Goal: Navigation & Orientation: Find specific page/section

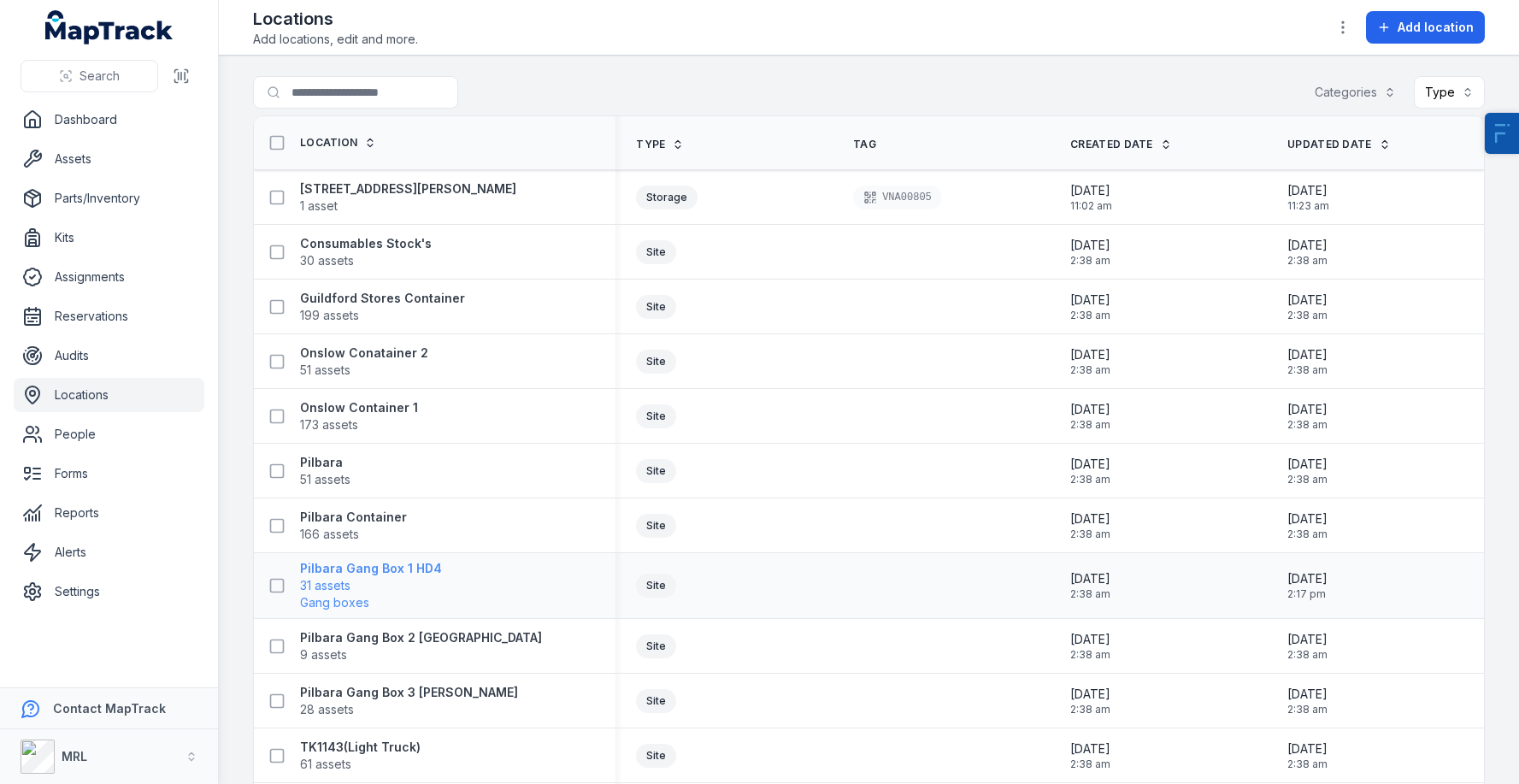
scroll to position [238, 0]
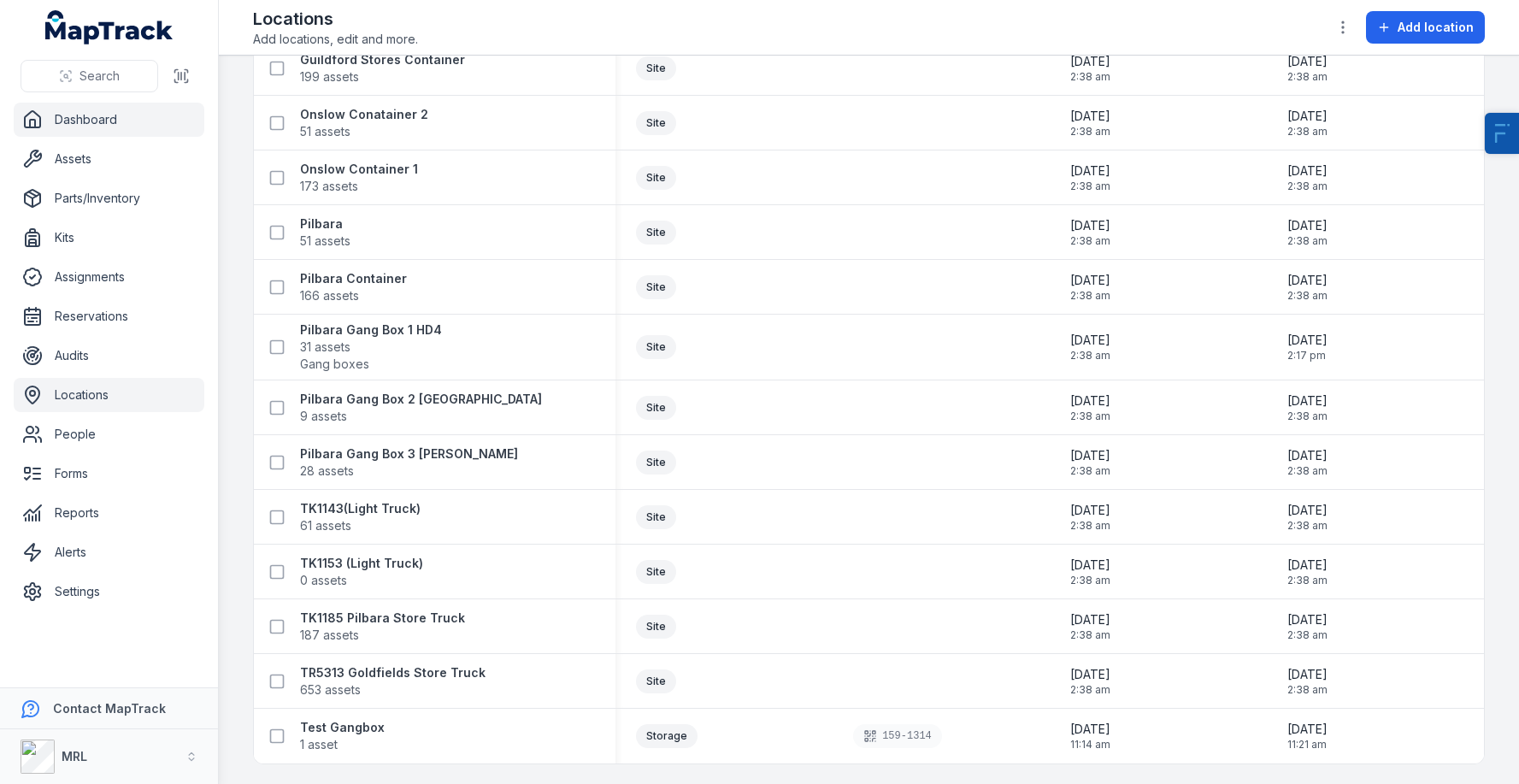
click at [94, 131] on link "Dashboard" at bounding box center [109, 120] width 190 height 34
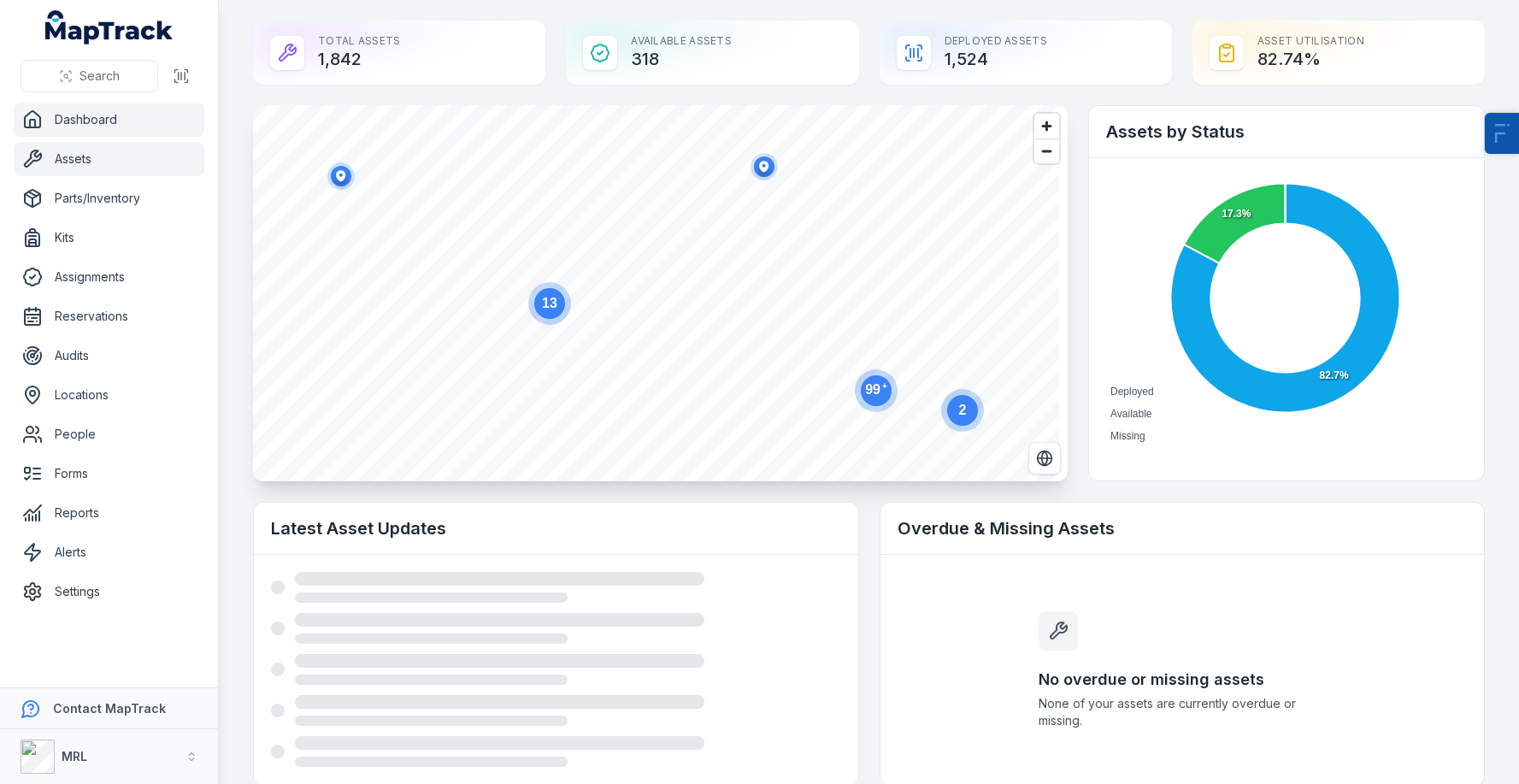
click at [104, 164] on link "Assets" at bounding box center [109, 159] width 190 height 34
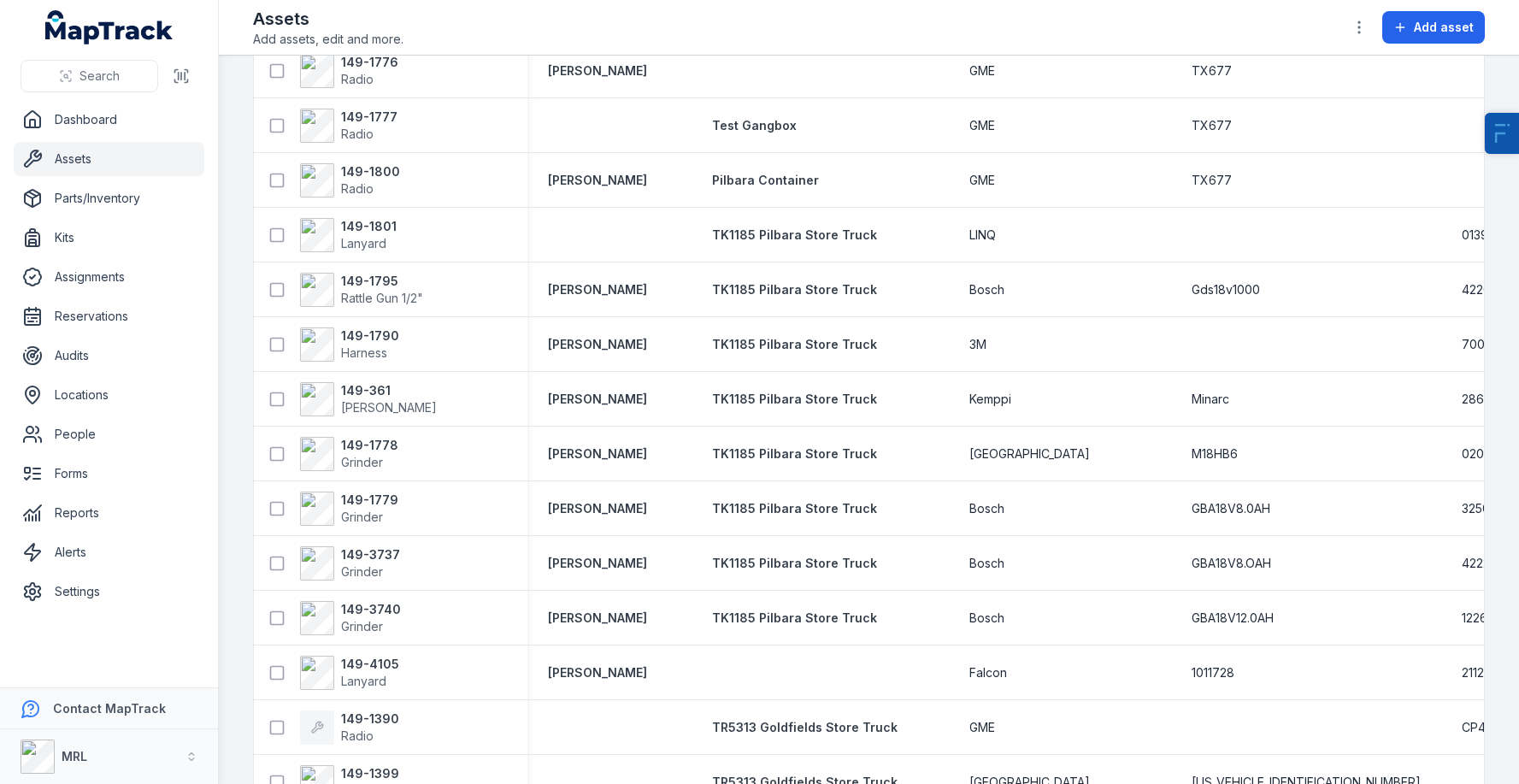
scroll to position [247, 0]
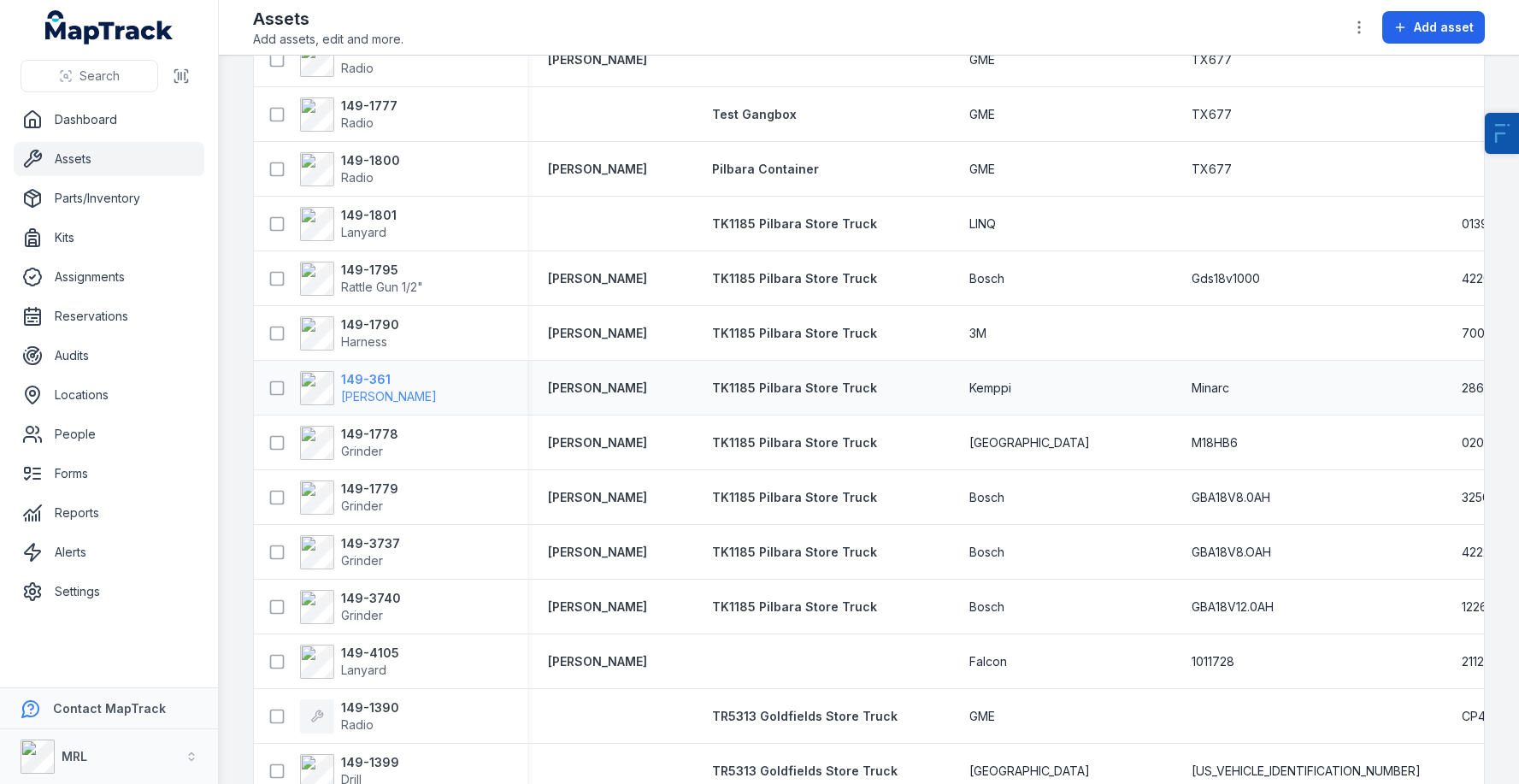
click at [349, 393] on span "[PERSON_NAME]" at bounding box center [389, 396] width 96 height 15
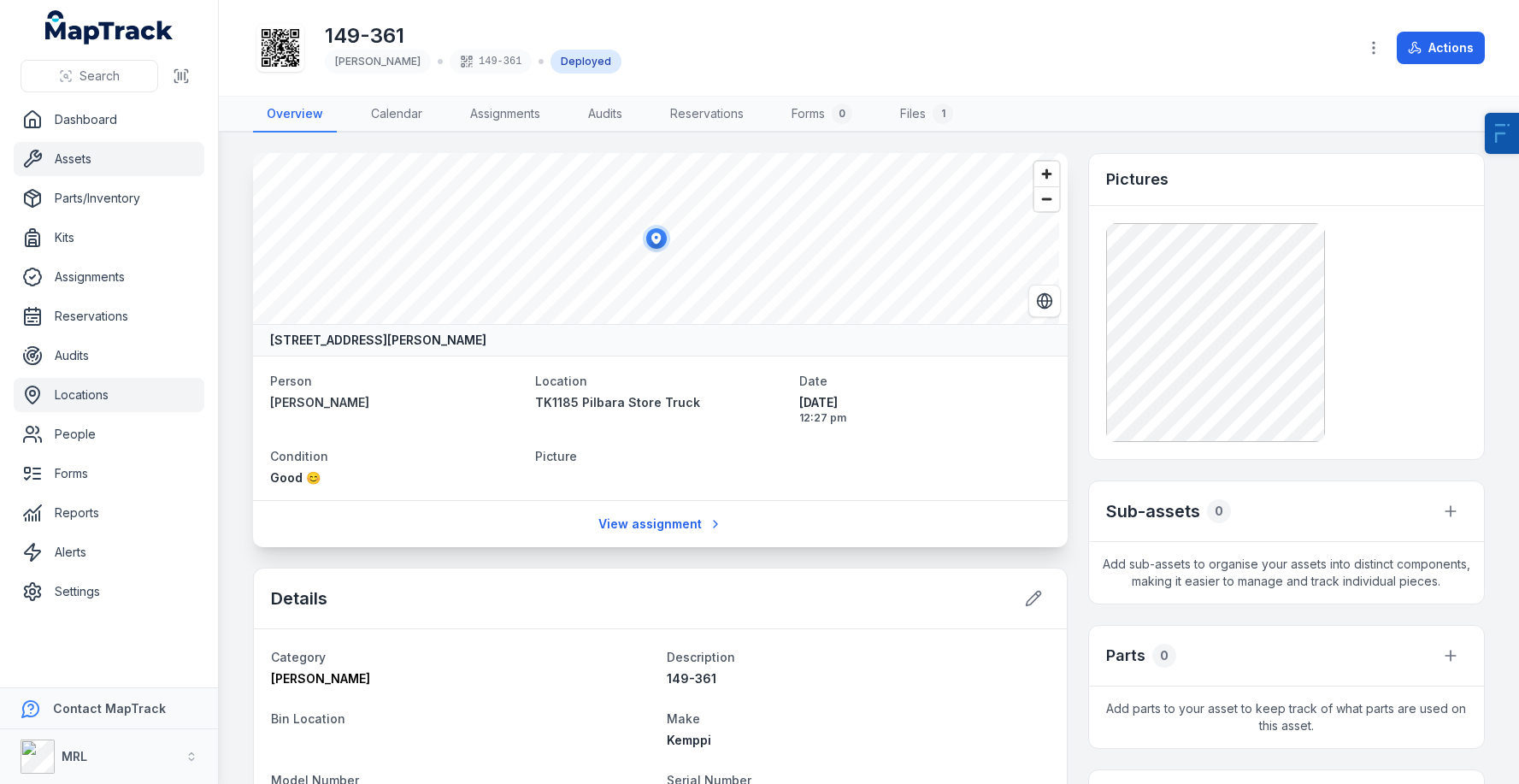
click at [90, 400] on link "Locations" at bounding box center [109, 395] width 190 height 34
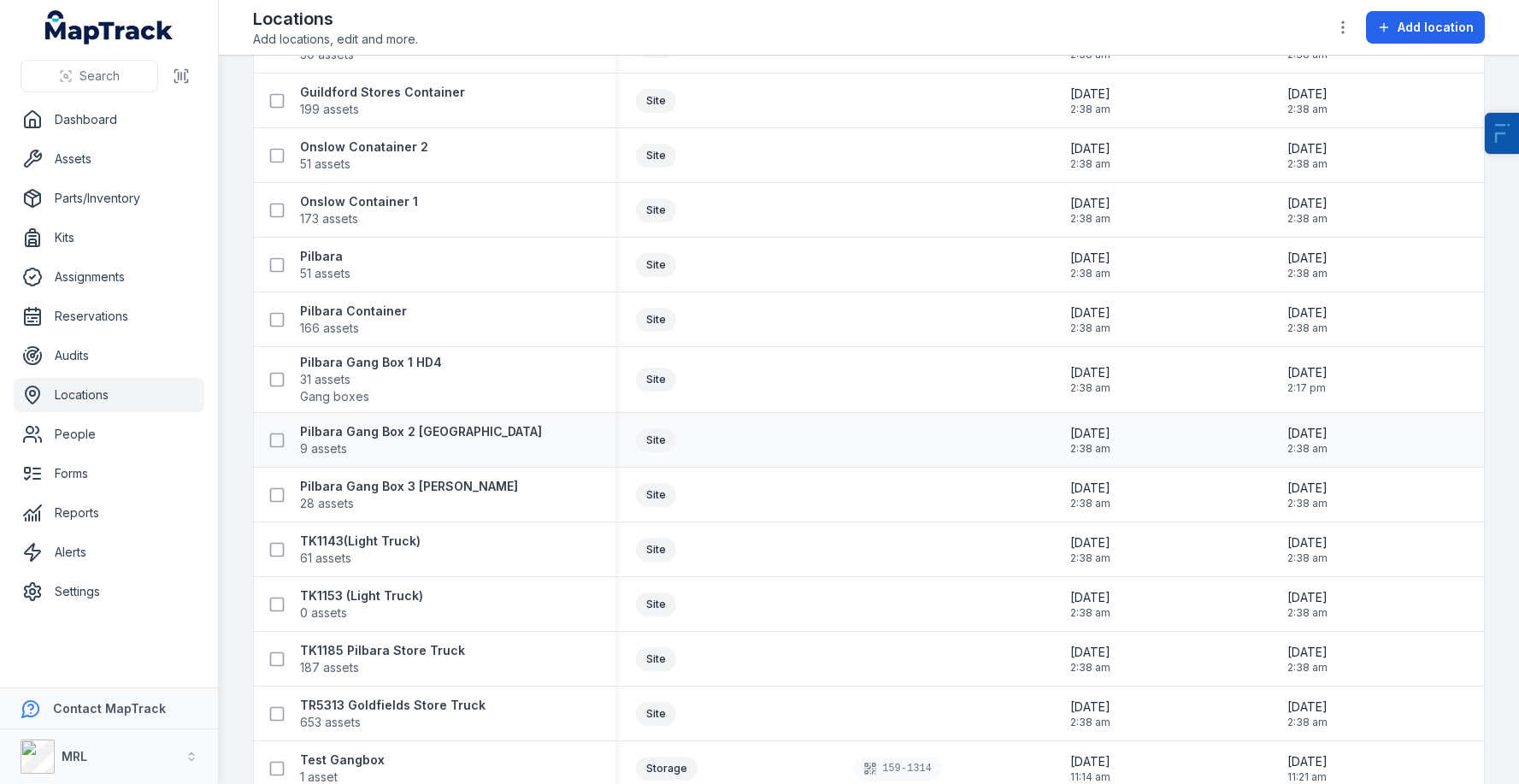
scroll to position [238, 0]
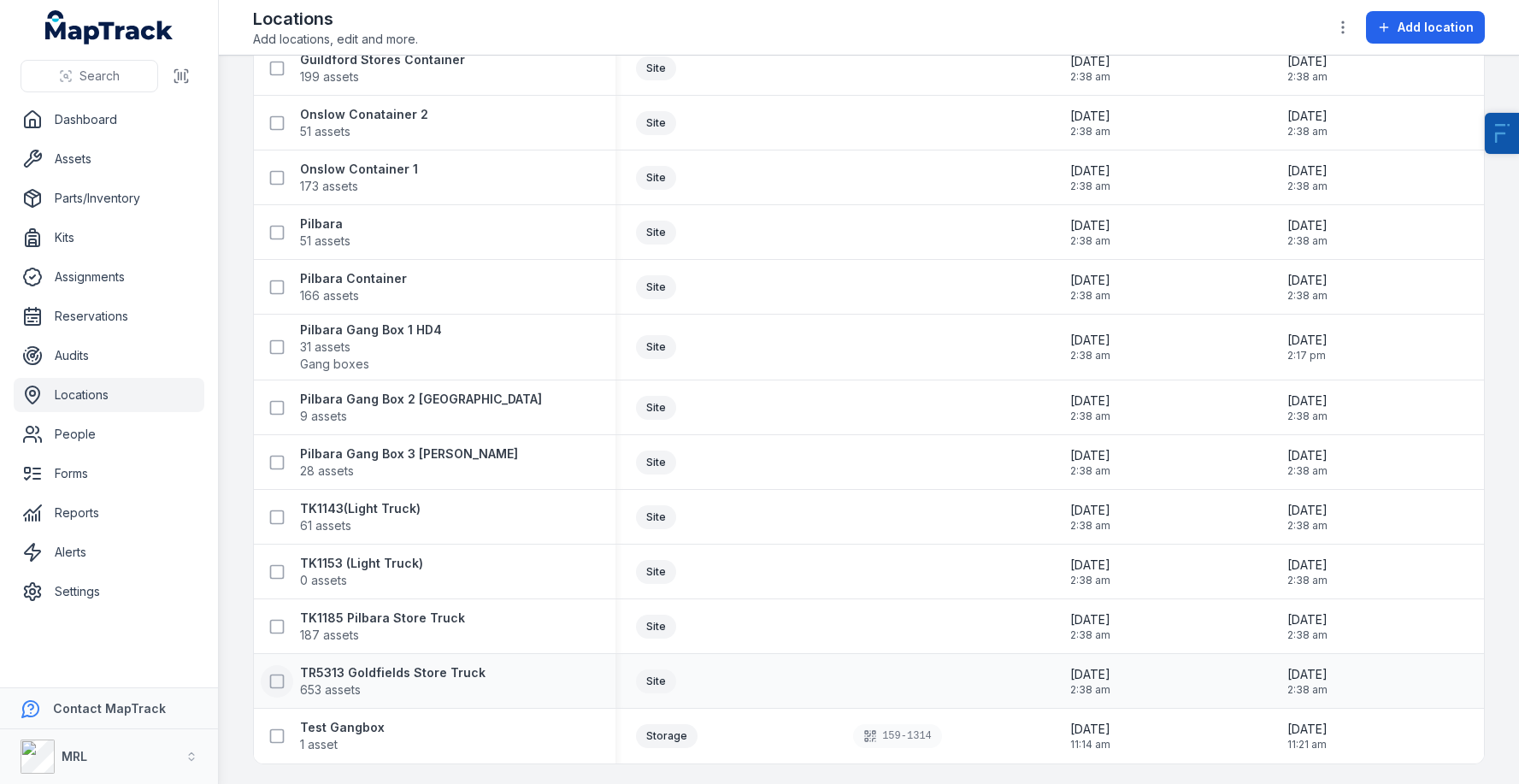
click at [278, 681] on icon at bounding box center [277, 681] width 17 height 17
click at [273, 632] on icon at bounding box center [277, 626] width 17 height 17
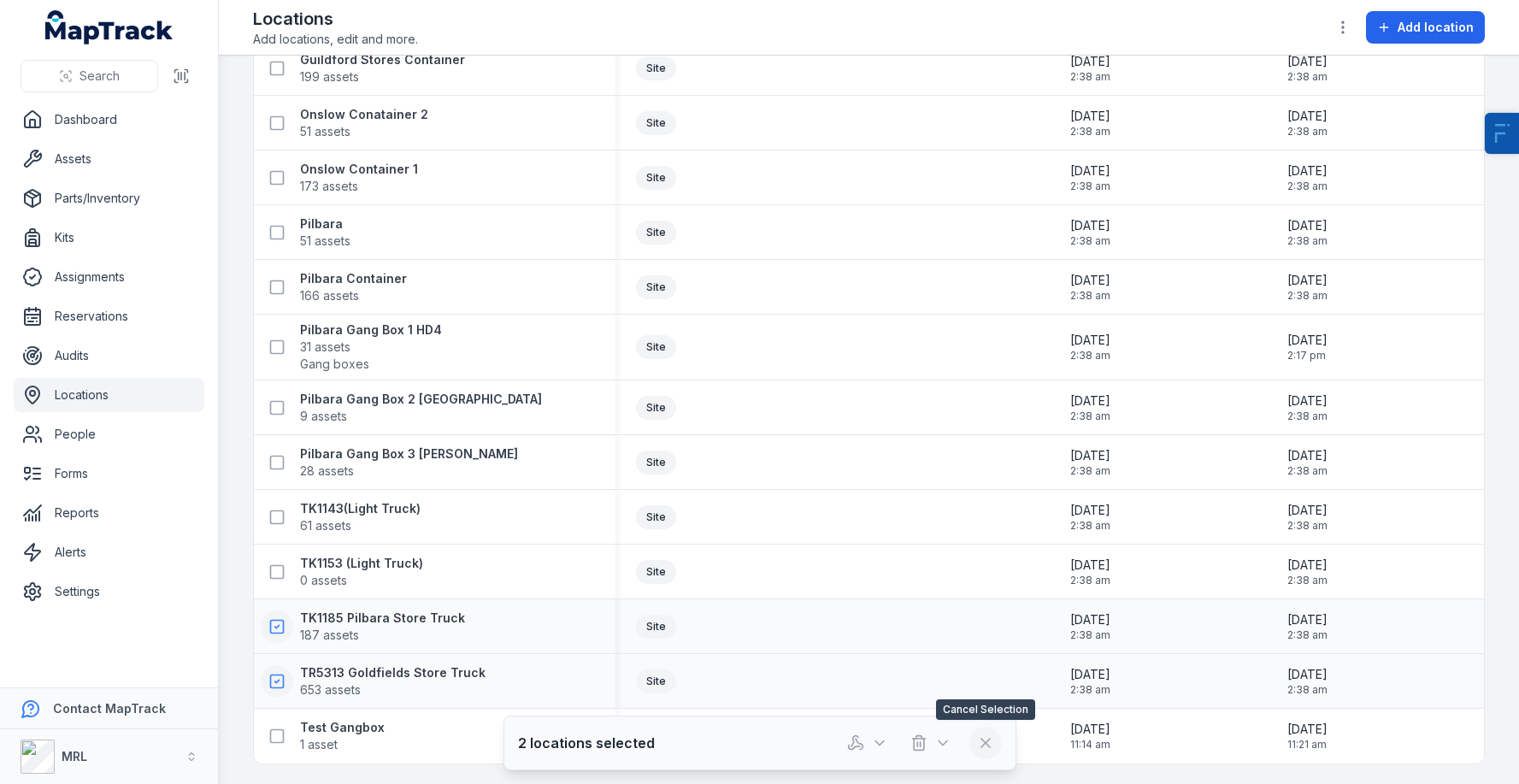
click at [981, 740] on icon at bounding box center [986, 743] width 17 height 17
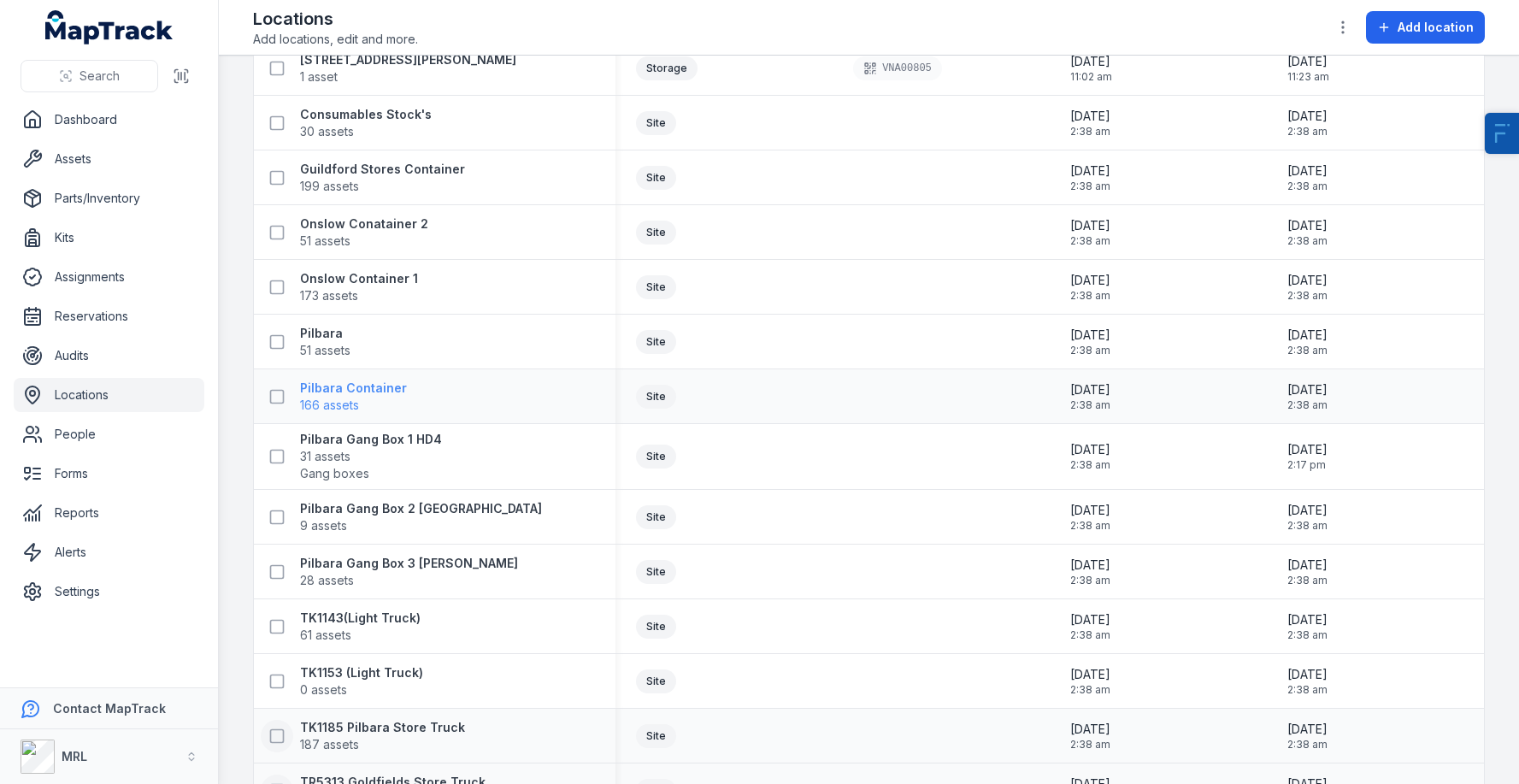
scroll to position [0, 0]
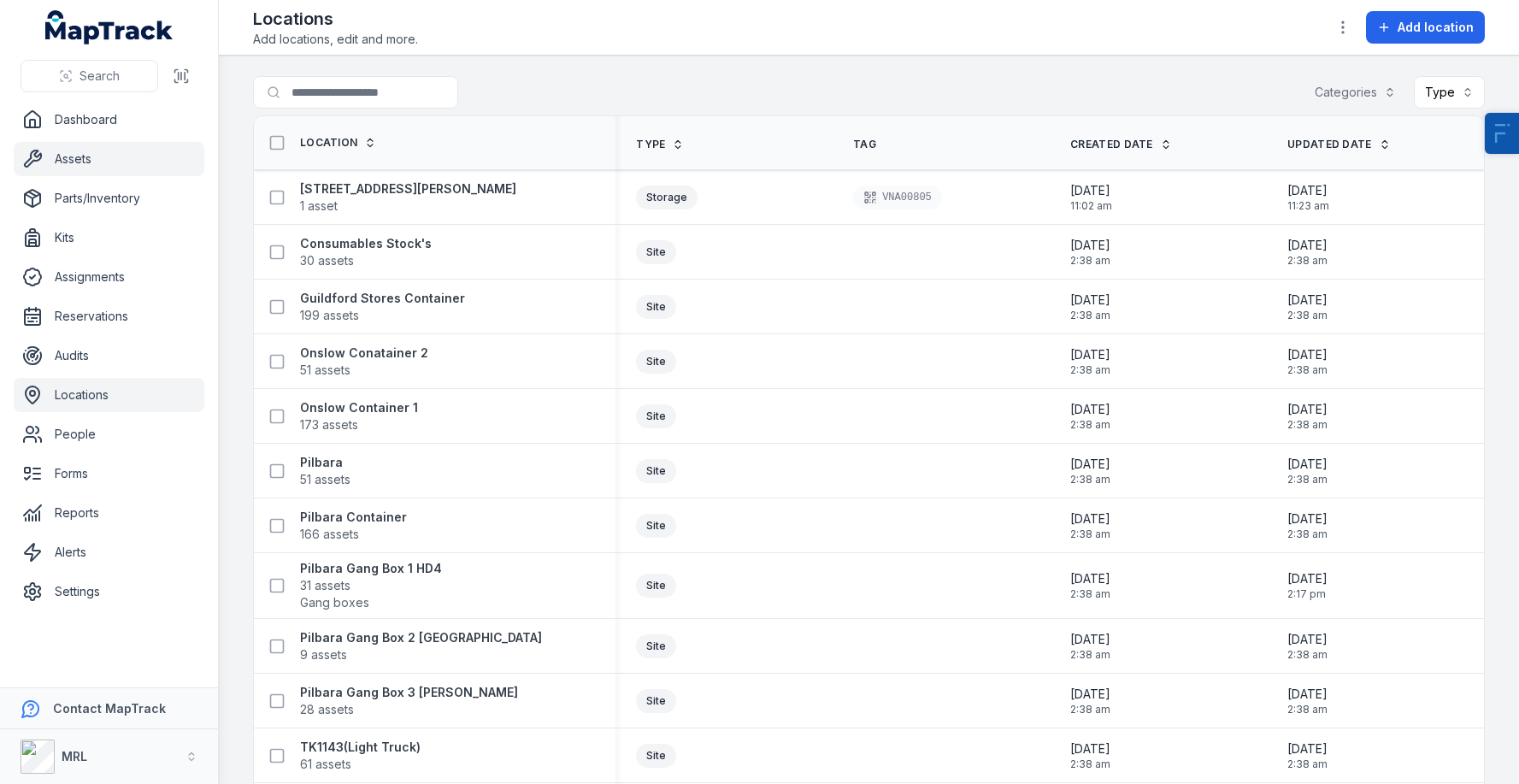
click at [105, 151] on link "Assets" at bounding box center [109, 159] width 190 height 34
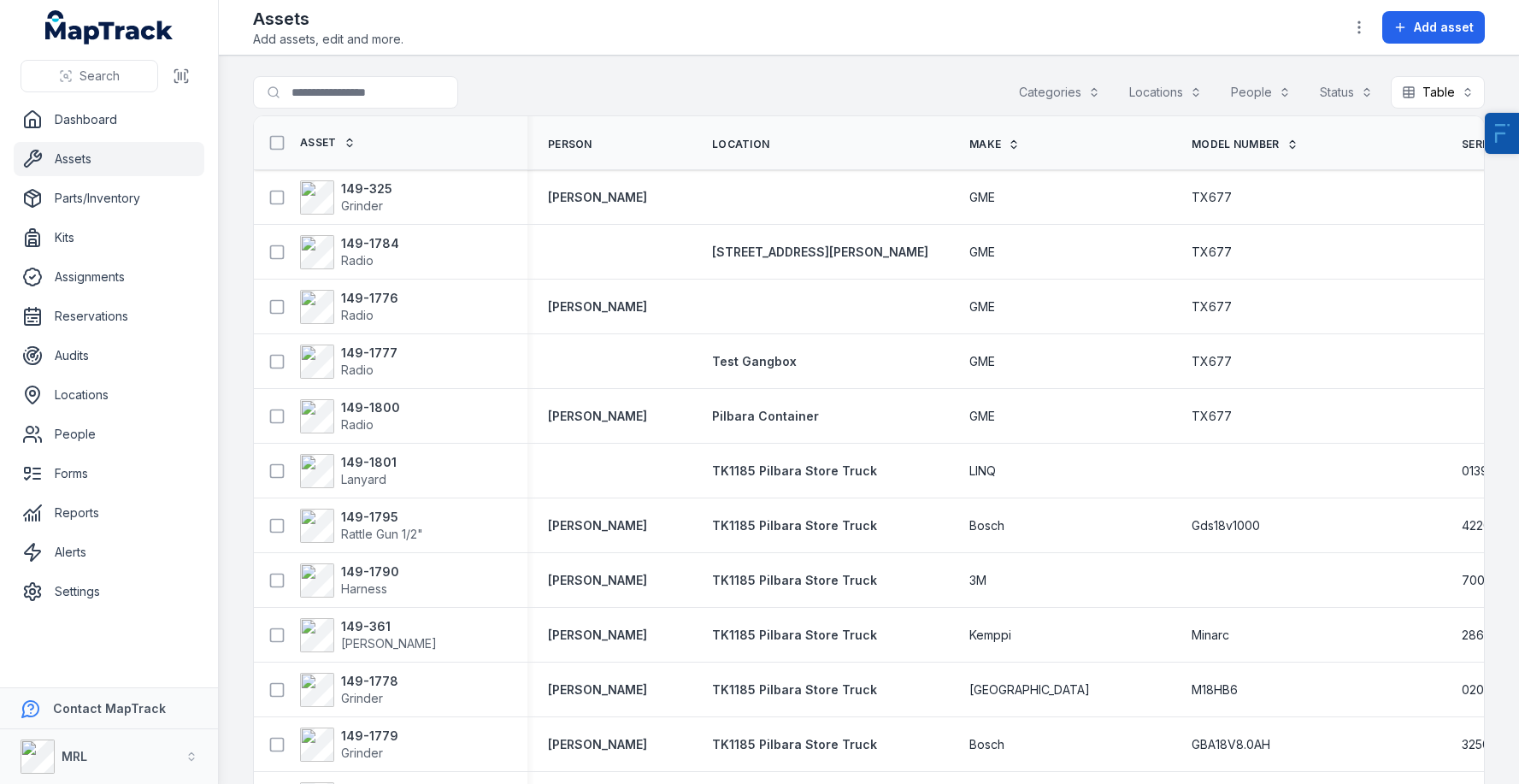
click at [82, 169] on link "Assets" at bounding box center [109, 159] width 190 height 34
click at [89, 596] on link "Settings" at bounding box center [109, 591] width 190 height 34
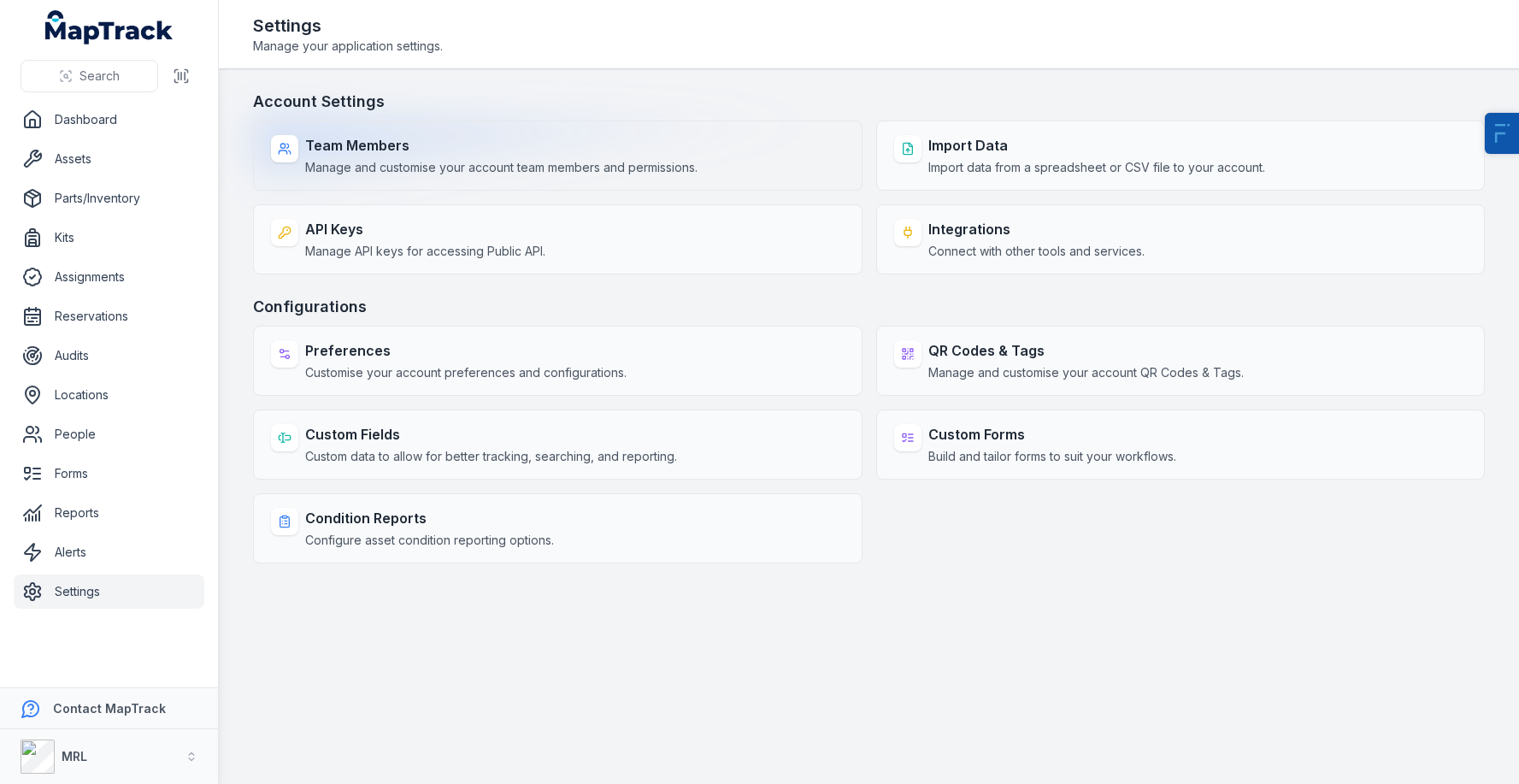
click at [423, 153] on strong "Team Members" at bounding box center [501, 146] width 393 height 21
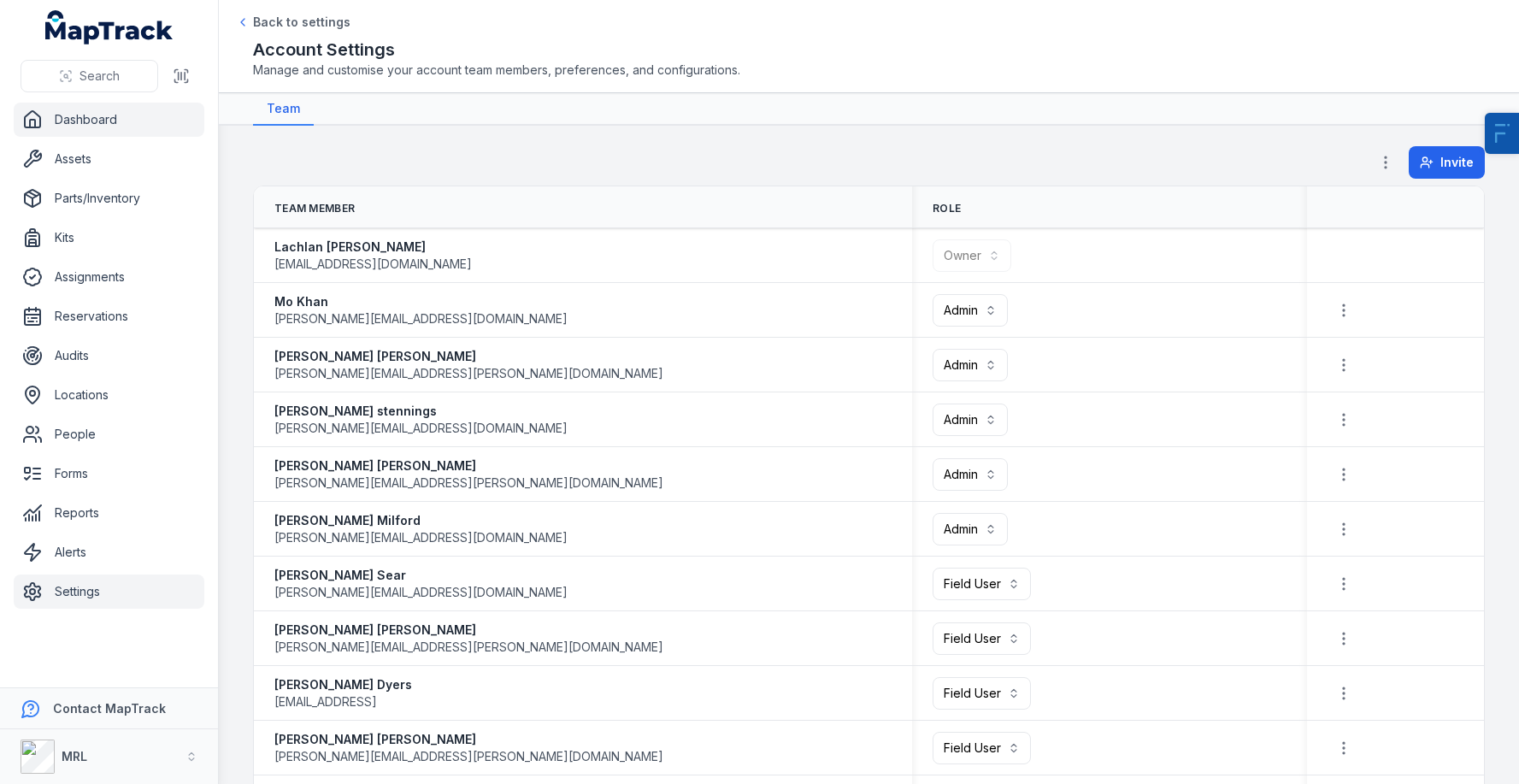
click at [83, 133] on link "Dashboard" at bounding box center [109, 120] width 190 height 34
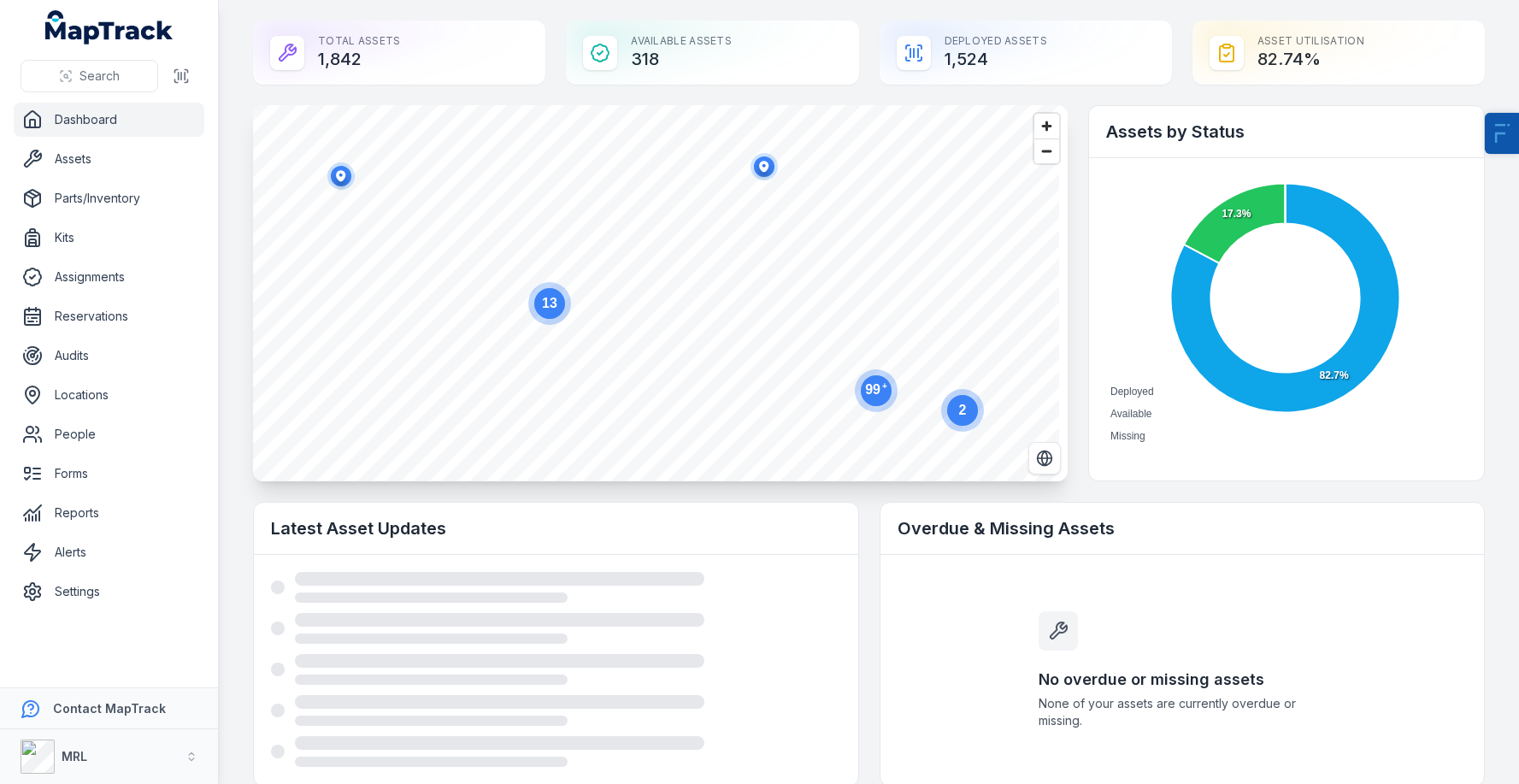
click at [965, 407] on text "2" at bounding box center [963, 410] width 8 height 15
click at [1044, 151] on span "Zoom out" at bounding box center [1047, 152] width 25 height 24
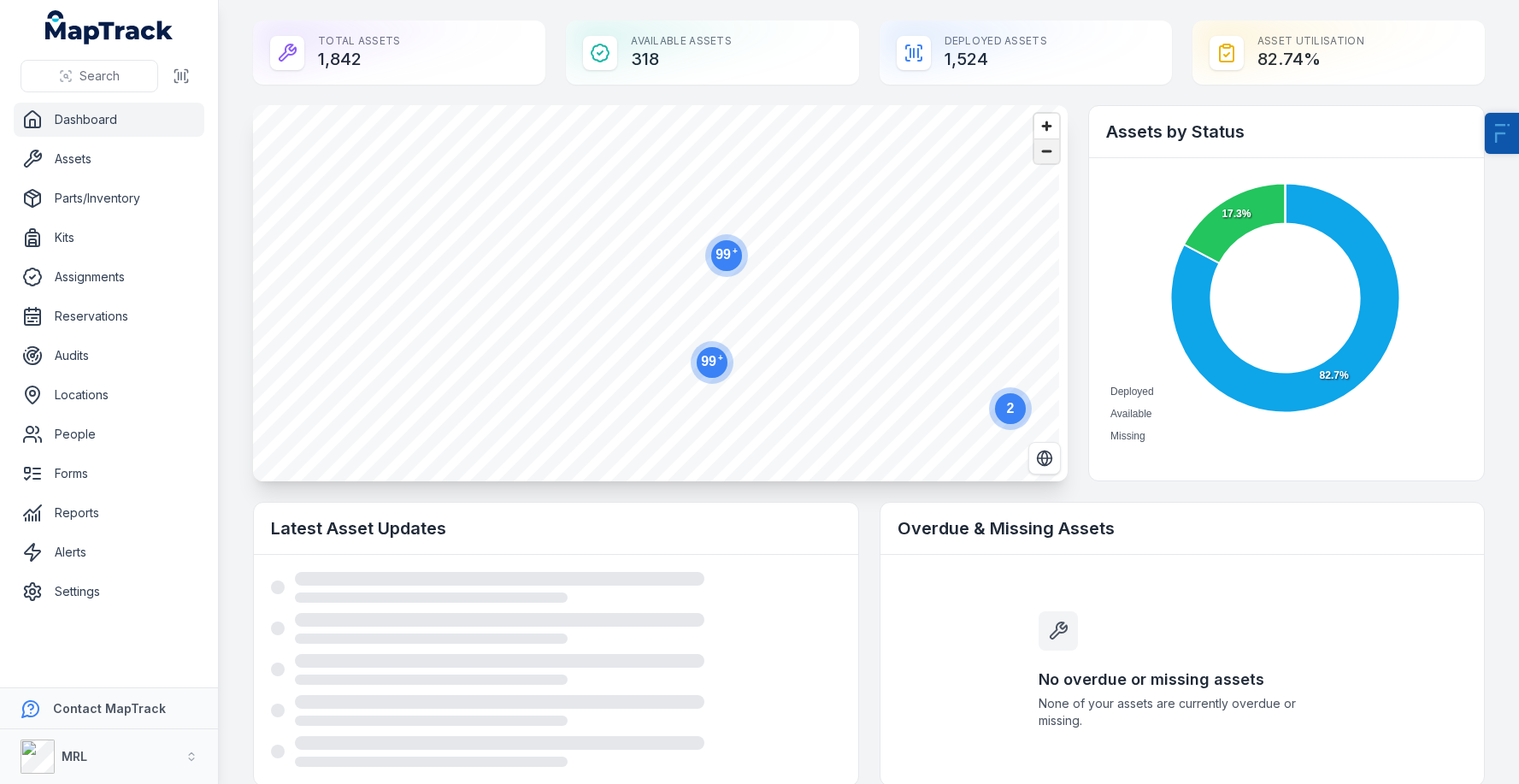
click at [1044, 161] on span "Zoom out" at bounding box center [1047, 152] width 25 height 24
click at [1044, 160] on span "Zoom out" at bounding box center [1047, 152] width 25 height 24
click at [677, 188] on icon "button" at bounding box center [681, 186] width 9 height 11
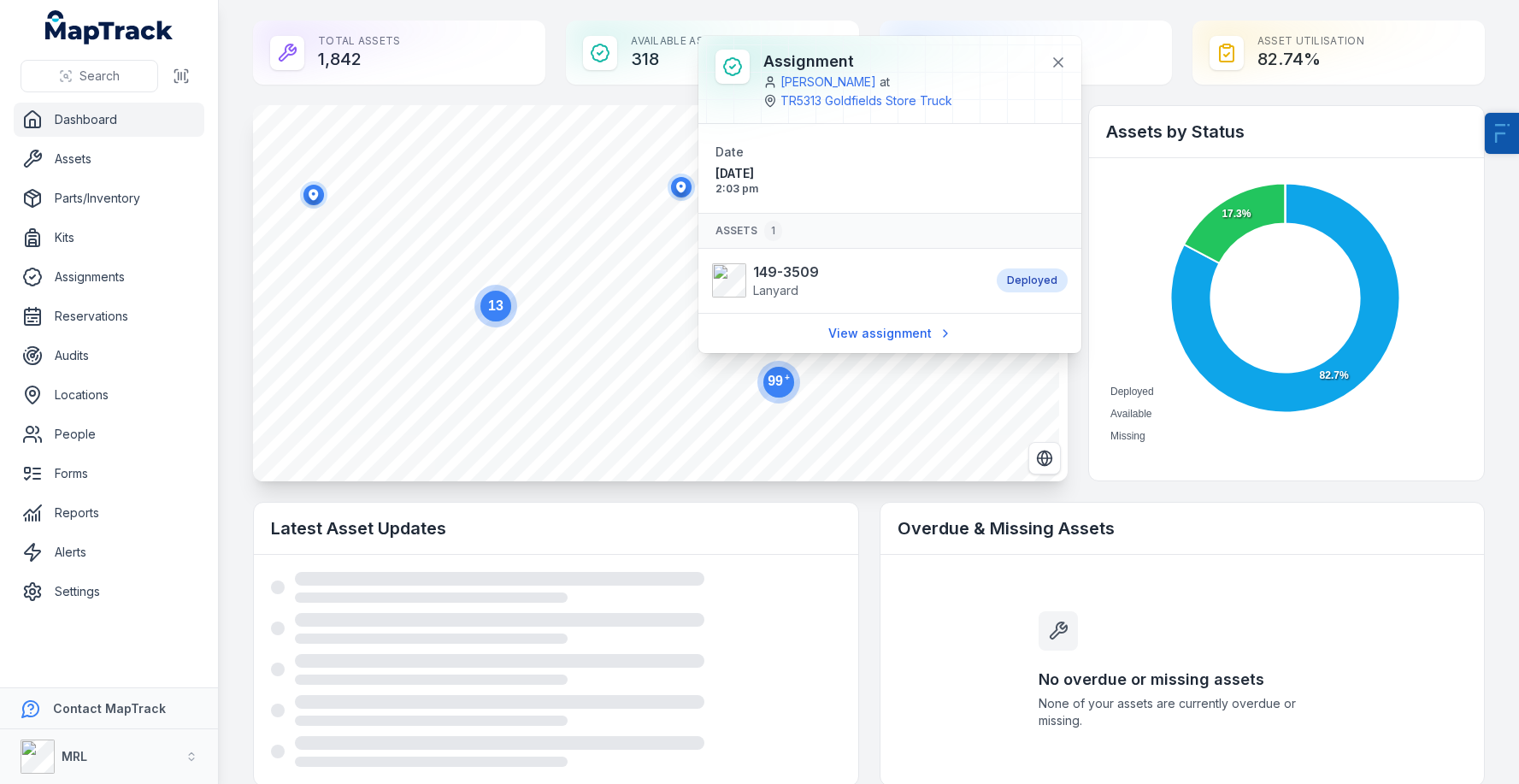
click at [321, 200] on ellipse "button" at bounding box center [314, 195] width 21 height 21
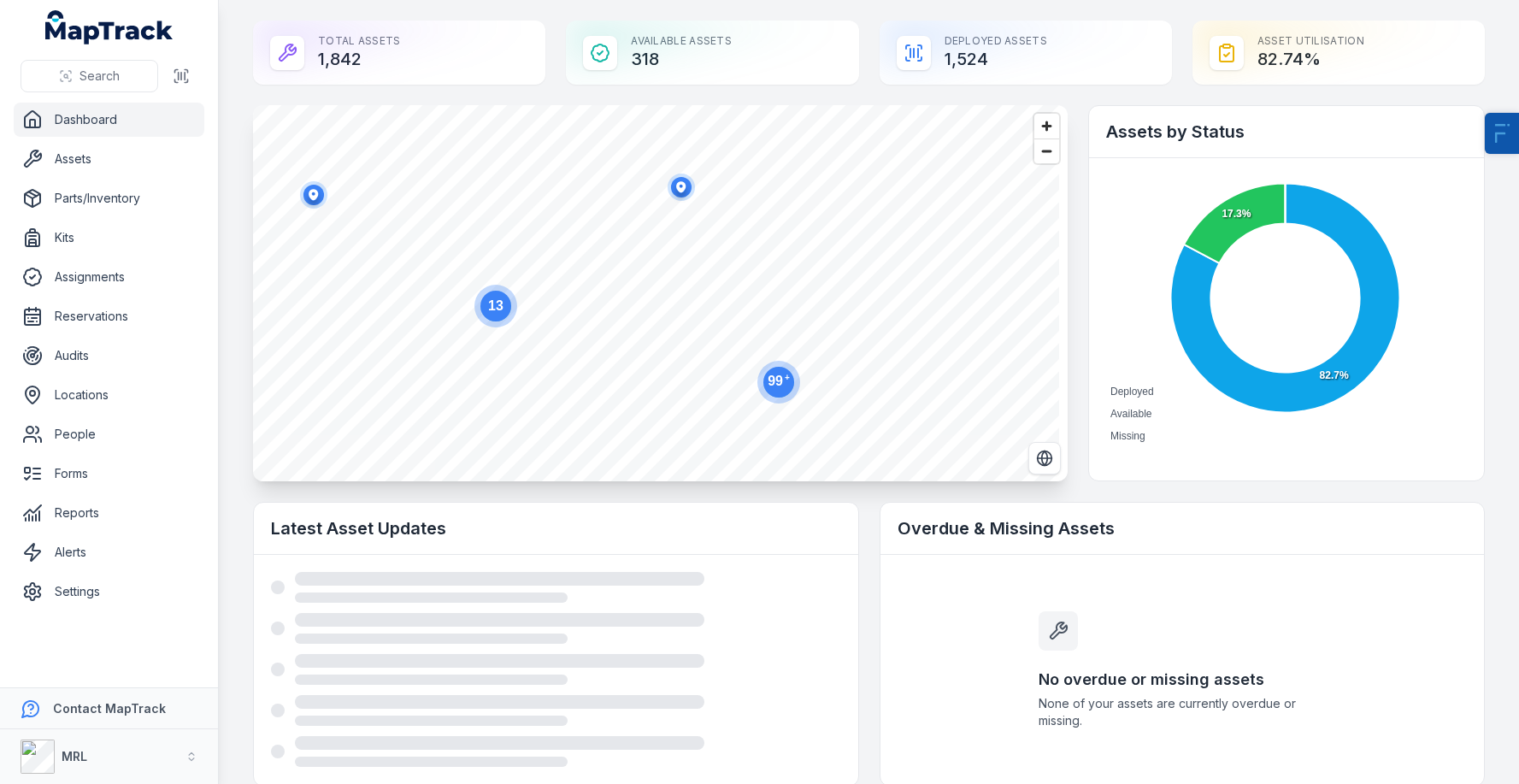
click at [784, 380] on circle at bounding box center [779, 382] width 31 height 31
